Goal: Information Seeking & Learning: Learn about a topic

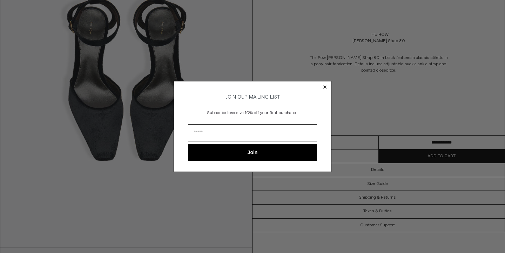
scroll to position [574, 0]
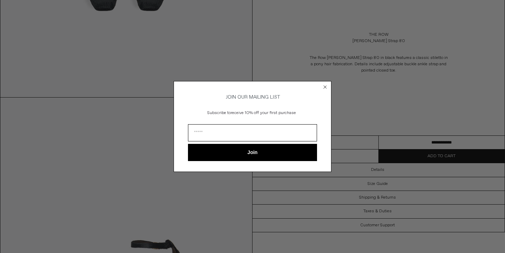
drag, startPoint x: 0, startPoint y: 0, endPoint x: 504, endPoint y: 170, distance: 531.6
click at [504, 170] on html "x by Timesact" at bounding box center [252, 239] width 505 height 1627
click at [504, 170] on div "Close dialog JOIN OUR MAILING LIST Subscribe to receive 10% off your first purc…" at bounding box center [252, 126] width 505 height 253
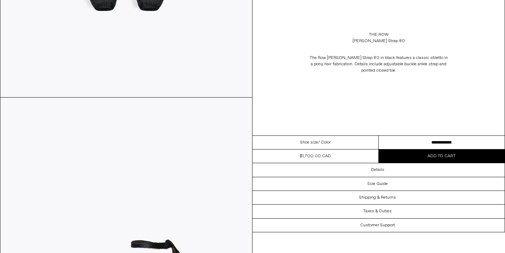
click at [471, 98] on div "Close dialog JOIN OUR MAILING LIST Subscribe to receive 10% off your first purc…" at bounding box center [252, 126] width 505 height 253
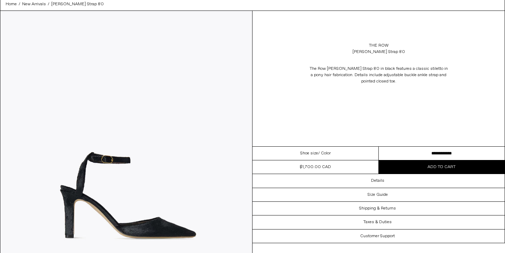
scroll to position [0, 0]
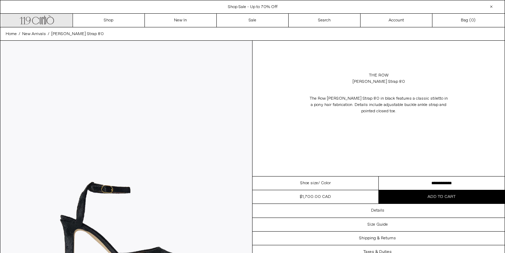
click at [57, 23] on link ".cls-1, .cls-2 { fill: #231f20; stroke: #231f20; stroke-miterlimit: 10; stroke-…" at bounding box center [37, 20] width 72 height 13
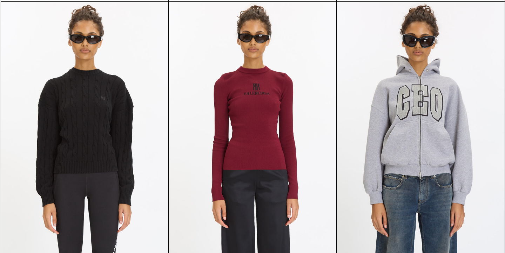
scroll to position [1407, 0]
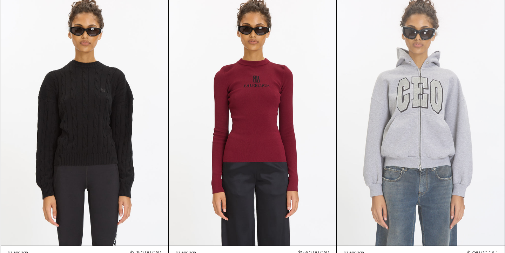
click at [434, 149] on at bounding box center [421, 120] width 168 height 252
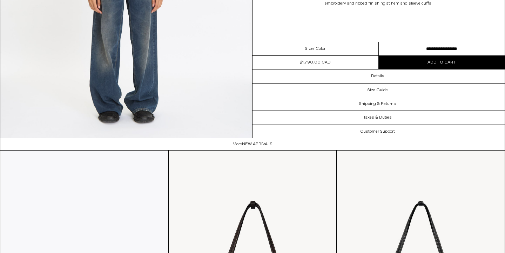
scroll to position [1152, 0]
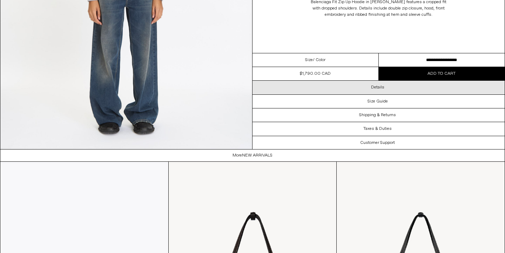
click at [410, 93] on div "Details" at bounding box center [379, 87] width 252 height 13
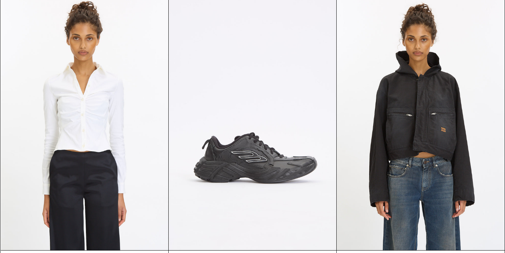
scroll to position [1944, 0]
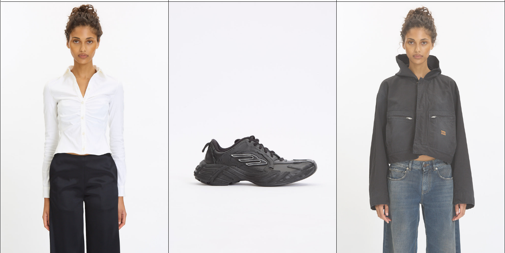
click at [448, 208] on at bounding box center [421, 128] width 168 height 252
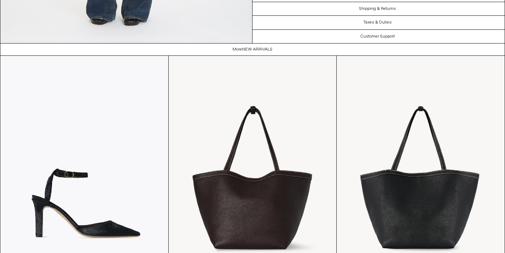
scroll to position [1689, 0]
